Goal: Task Accomplishment & Management: Use online tool/utility

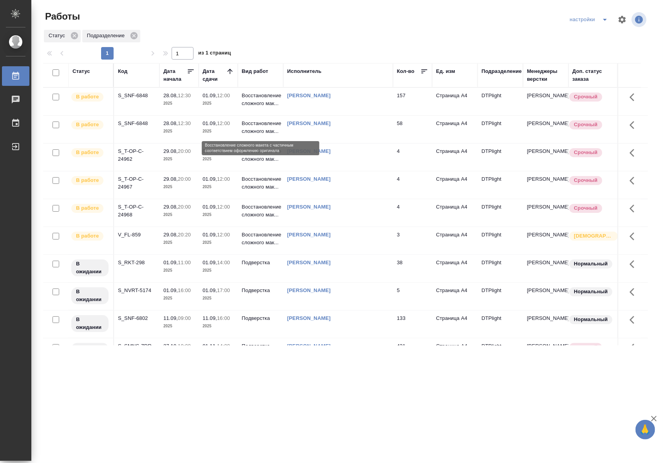
click at [242, 129] on p "Восстановление сложного мак..." at bounding box center [261, 128] width 38 height 16
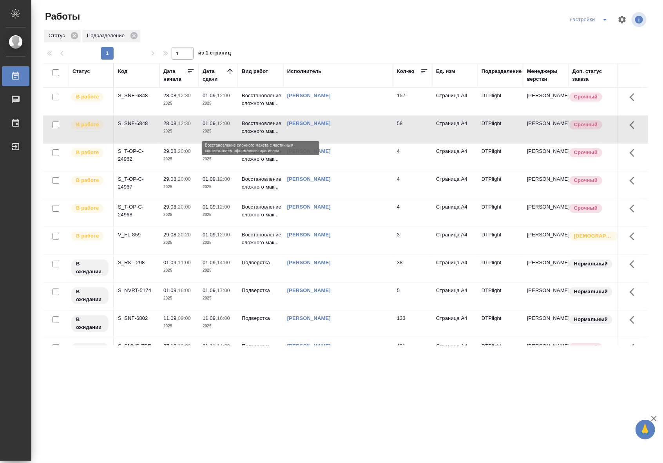
click at [242, 129] on p "Восстановление сложного мак..." at bounding box center [261, 128] width 38 height 16
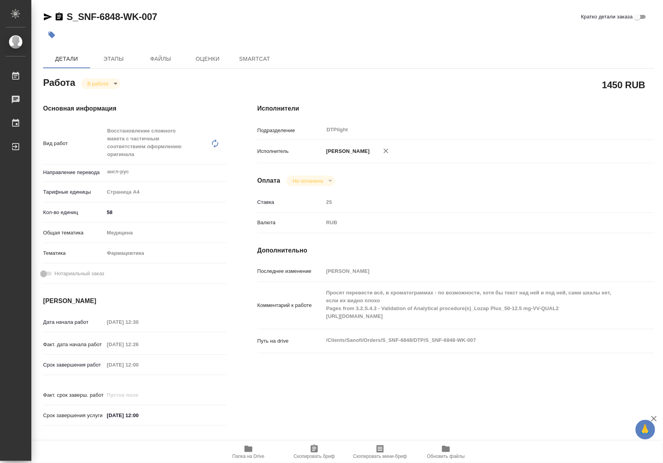
type textarea "x"
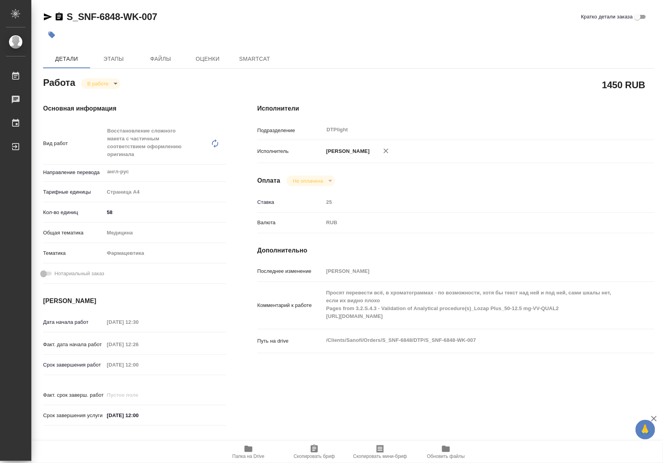
type textarea "x"
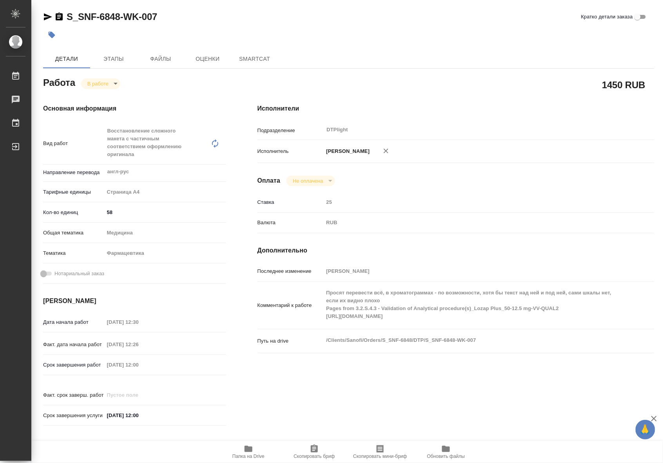
type textarea "x"
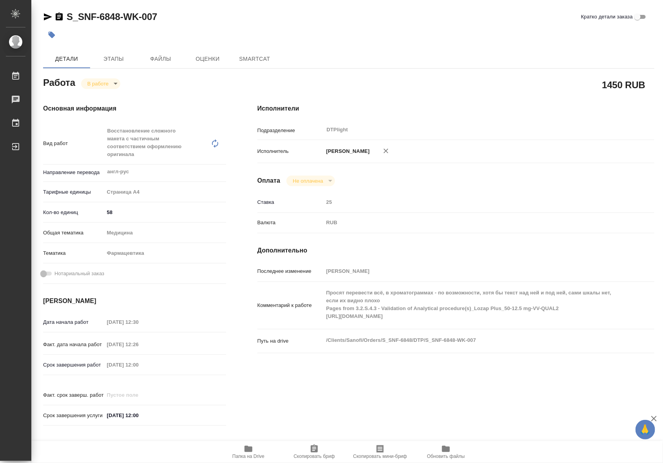
type textarea "x"
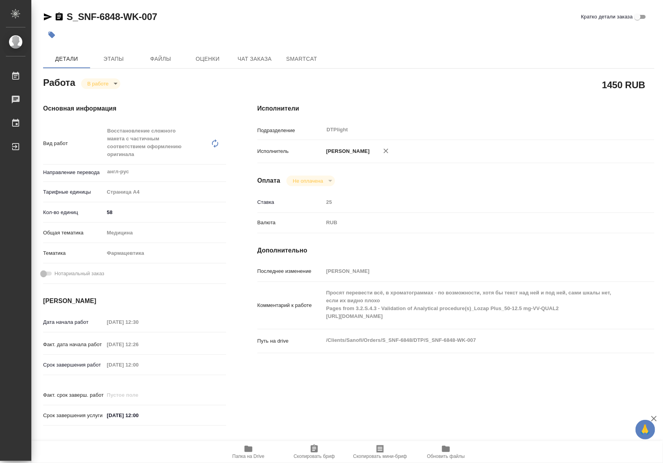
type textarea "x"
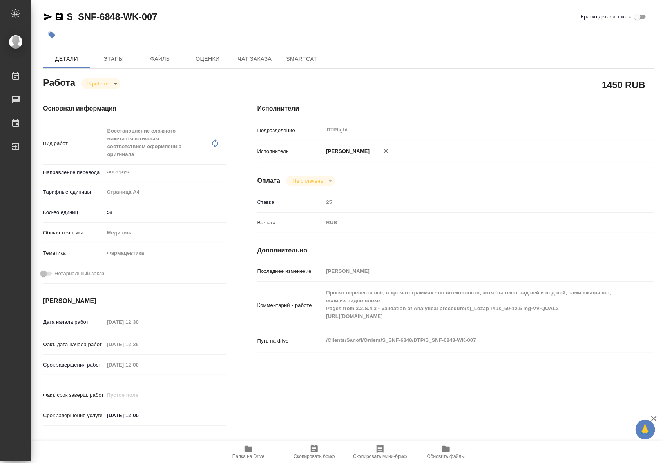
type textarea "x"
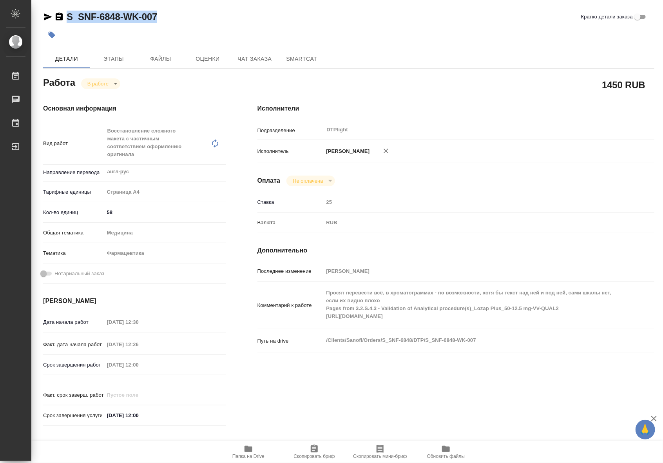
drag, startPoint x: 174, startPoint y: 21, endPoint x: 65, endPoint y: 17, distance: 108.3
click at [65, 17] on div "S_SNF-6848-WK-007 Кратко детали заказа" at bounding box center [349, 17] width 612 height 13
copy link "S_SNF-6848-WK-007"
click at [255, 452] on span "Папка на Drive" at bounding box center [248, 451] width 56 height 15
click at [250, 57] on span "Чат заказа" at bounding box center [255, 59] width 38 height 10
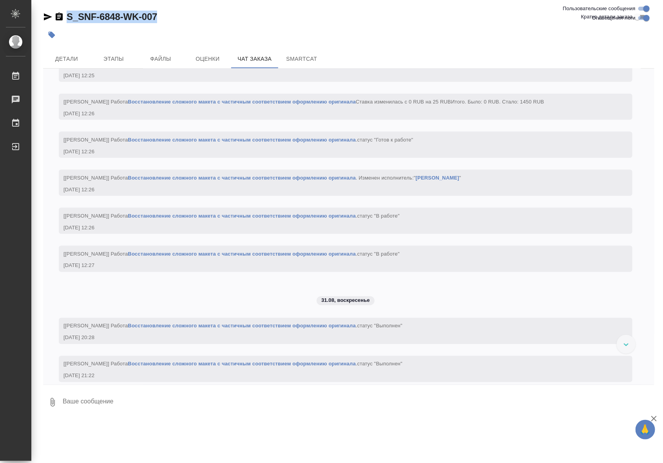
scroll to position [3091, 0]
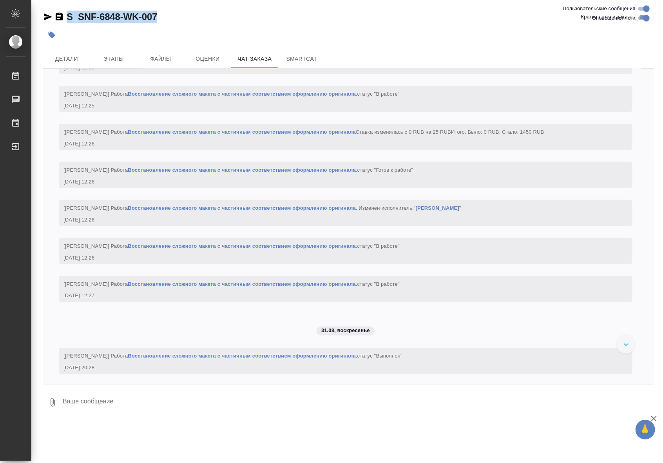
click at [265, 97] on link "Восстановление сложного макета с частичным соответствием оформлению оригинала" at bounding box center [242, 94] width 228 height 6
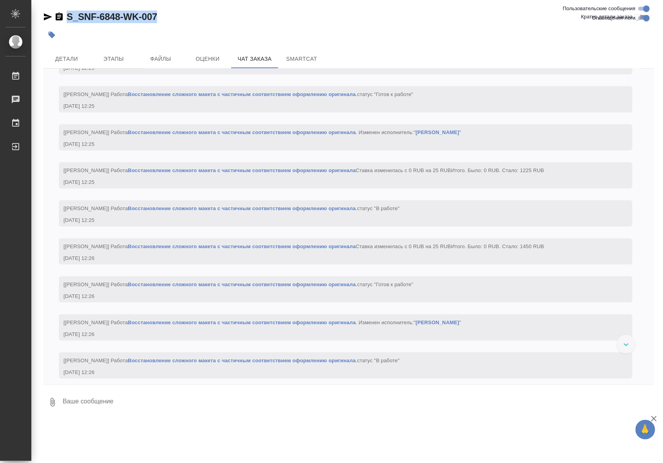
scroll to position [2862, 0]
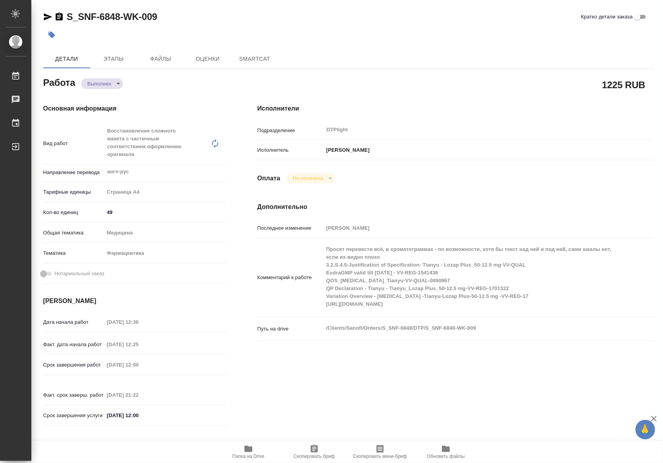
type textarea "x"
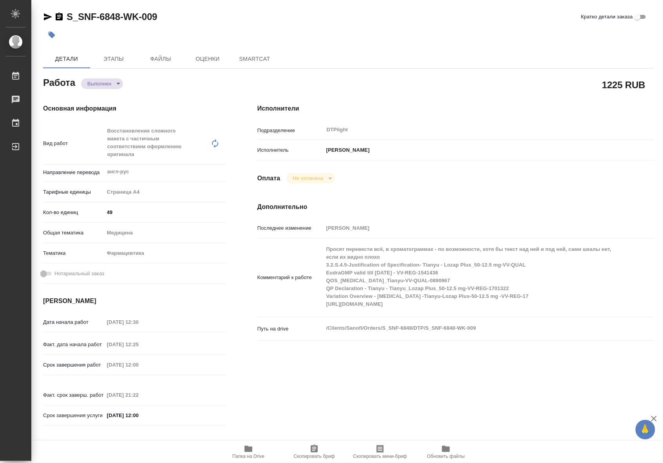
type textarea "x"
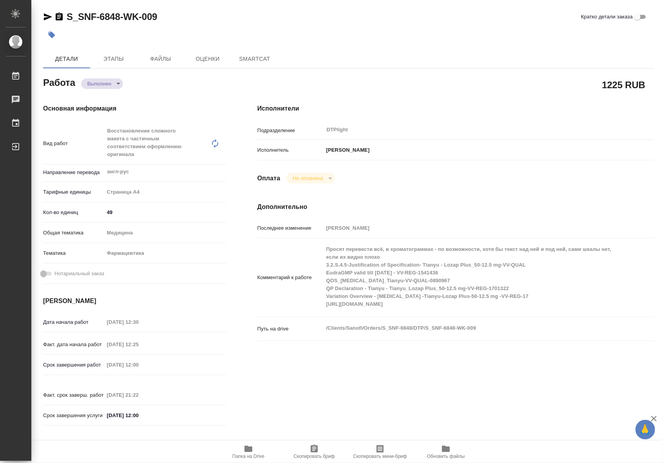
type textarea "x"
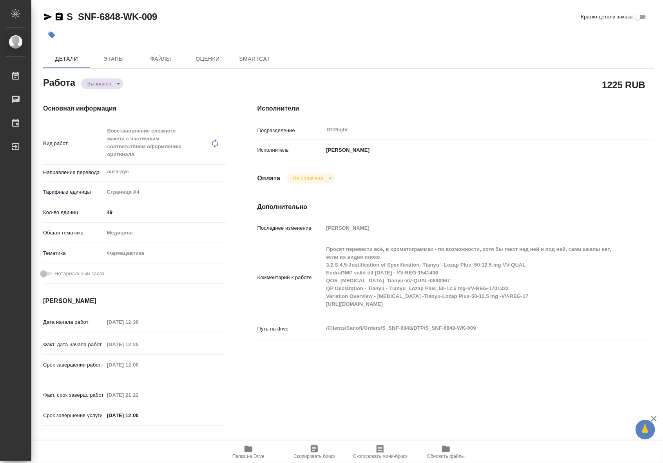
type textarea "x"
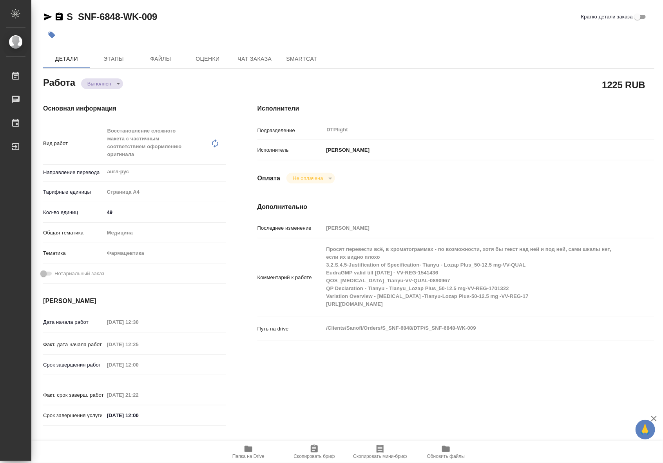
type textarea "x"
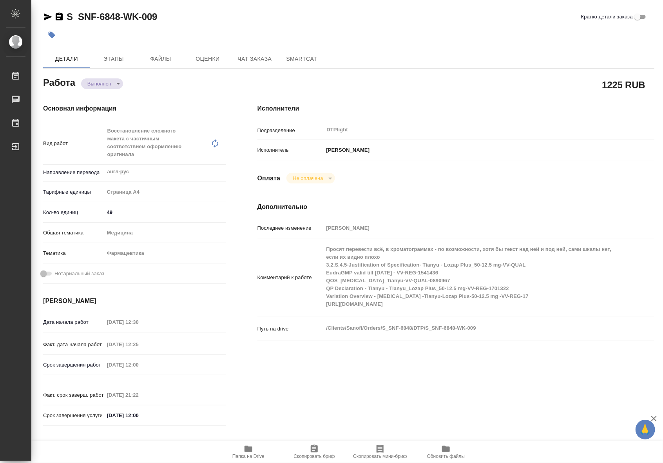
type textarea "x"
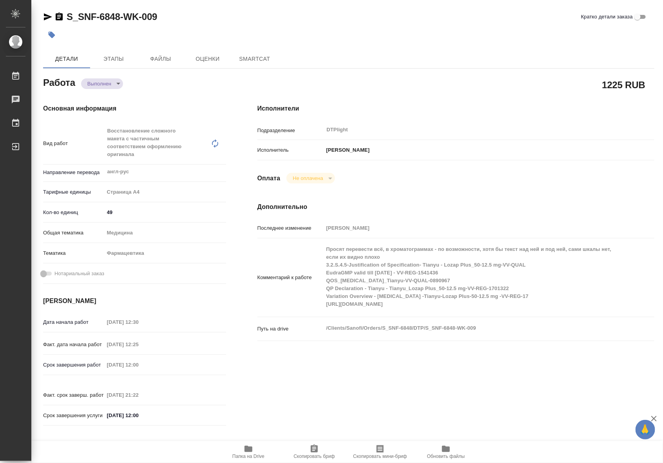
type textarea "x"
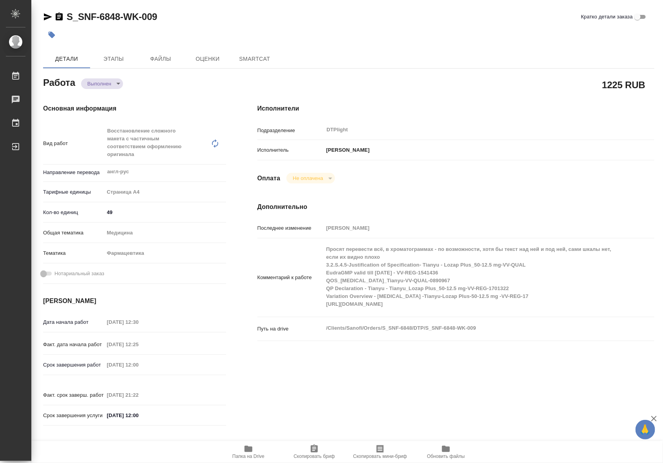
type textarea "x"
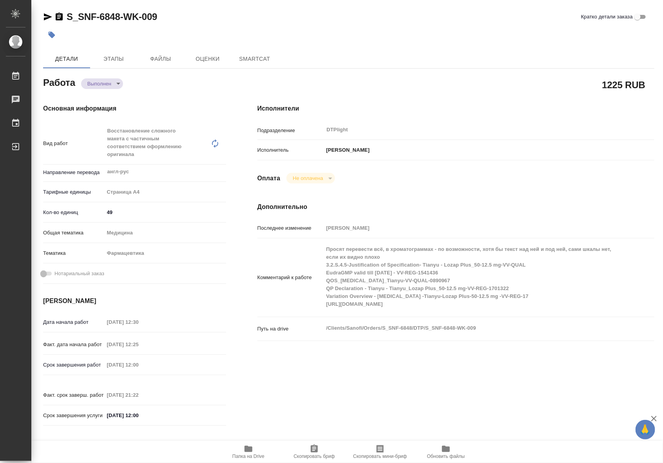
type textarea "x"
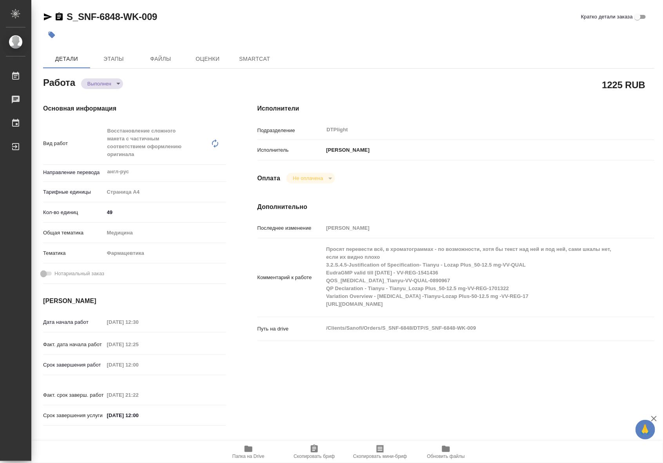
type textarea "x"
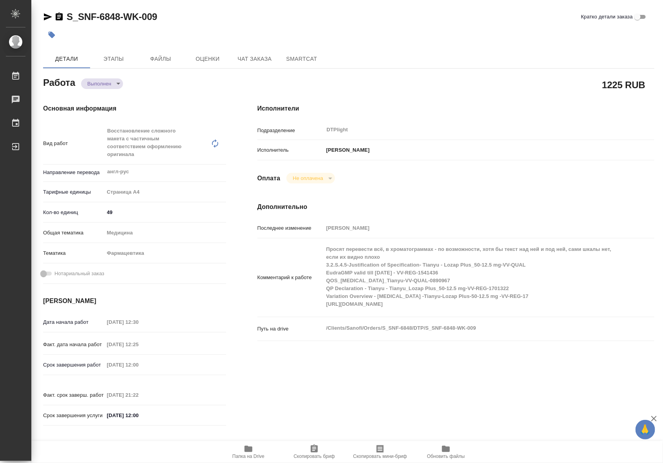
type textarea "x"
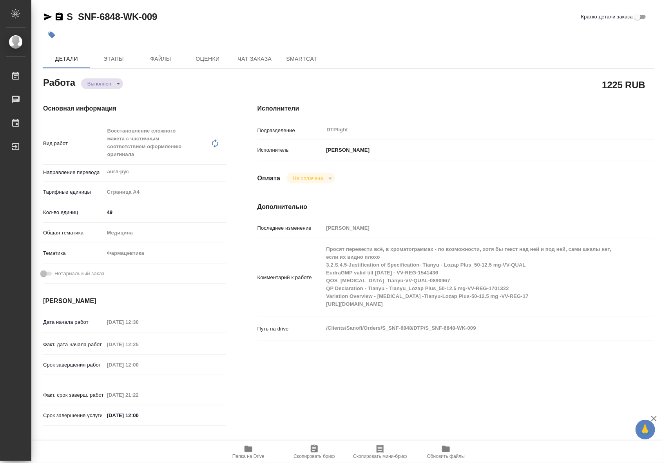
type textarea "x"
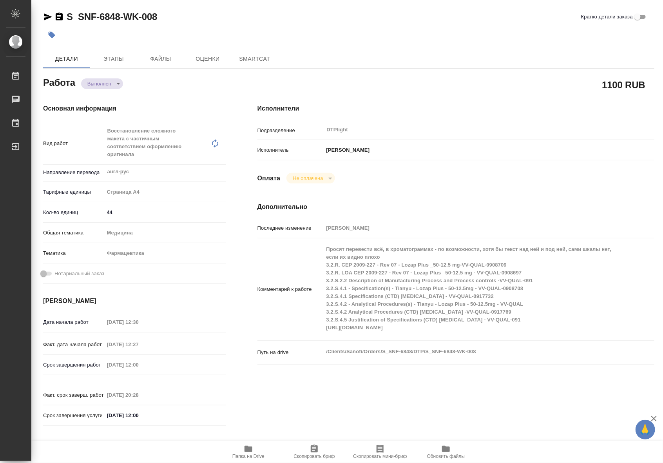
type textarea "x"
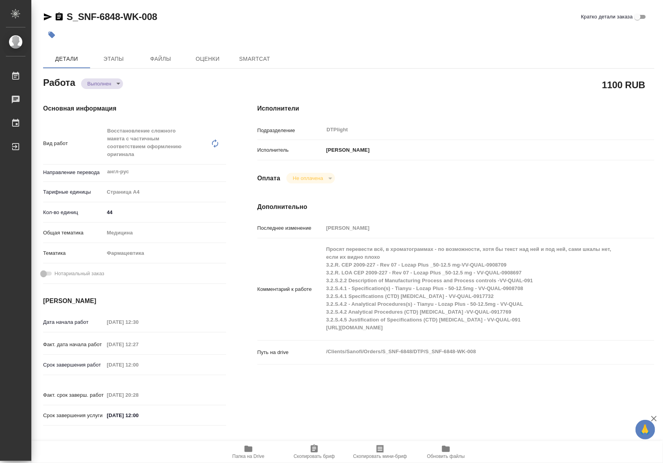
type textarea "x"
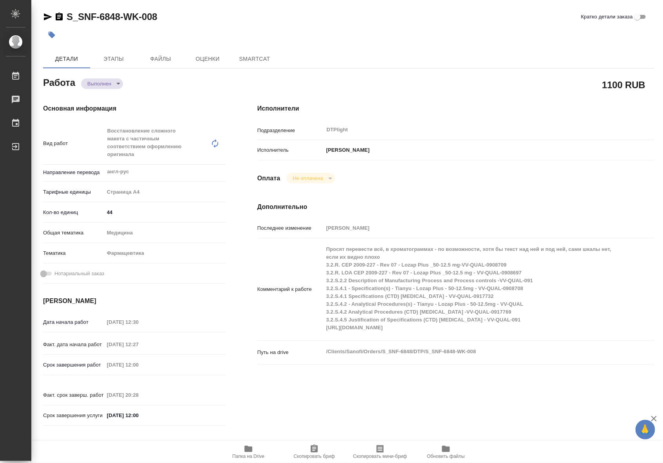
type textarea "x"
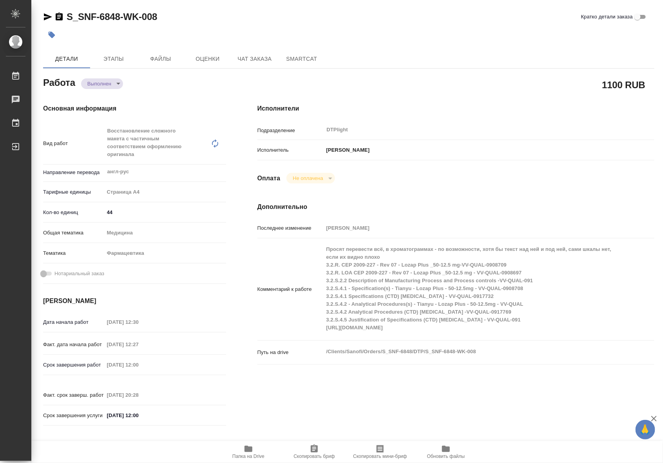
type textarea "x"
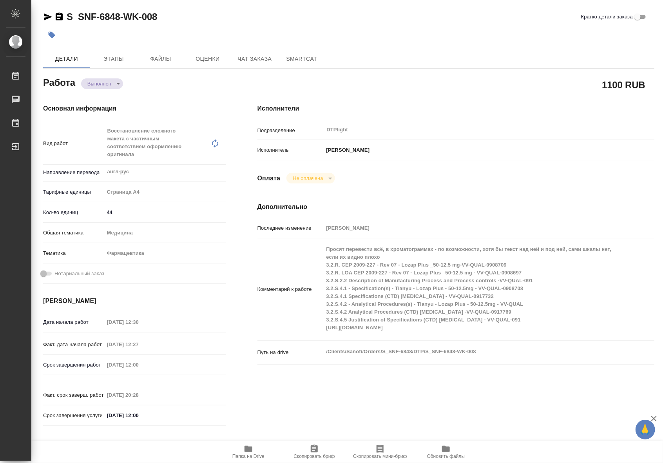
type textarea "x"
